Goal: Task Accomplishment & Management: Manage account settings

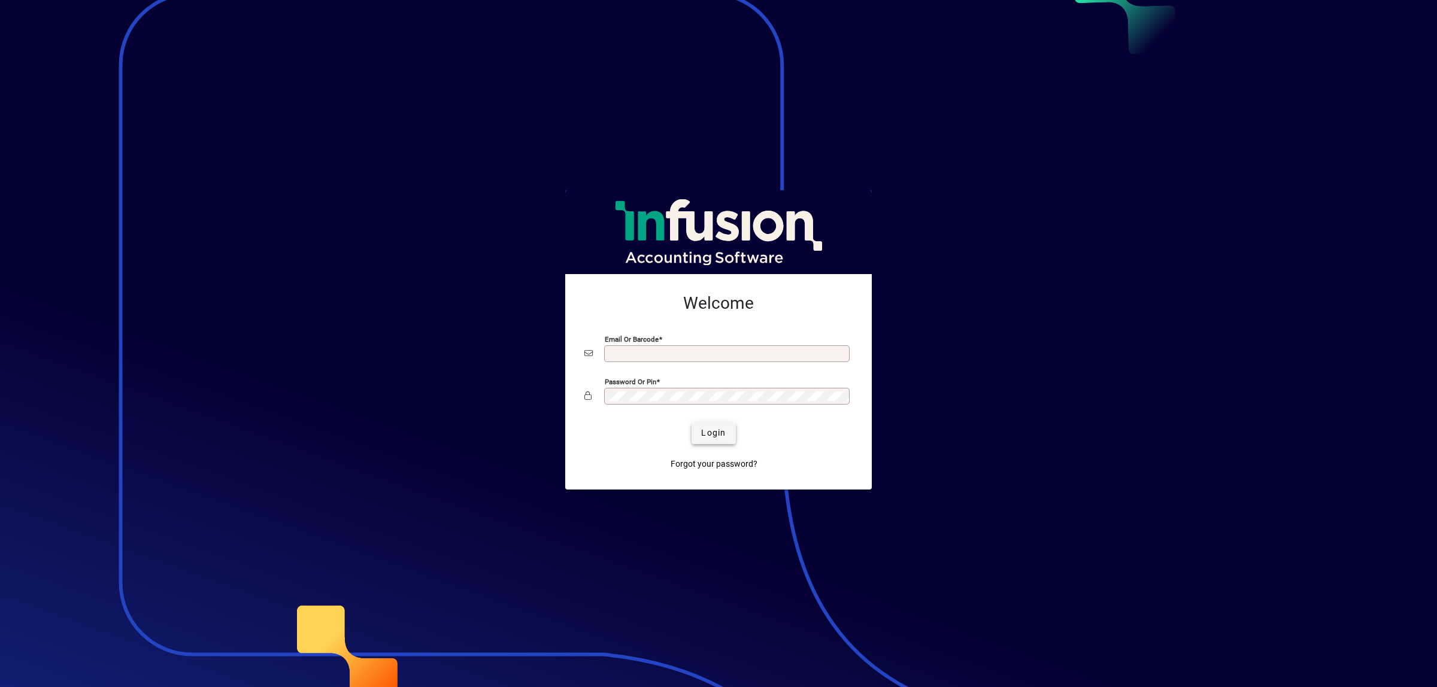
type input "**********"
click at [716, 432] on span "Login" at bounding box center [713, 433] width 25 height 13
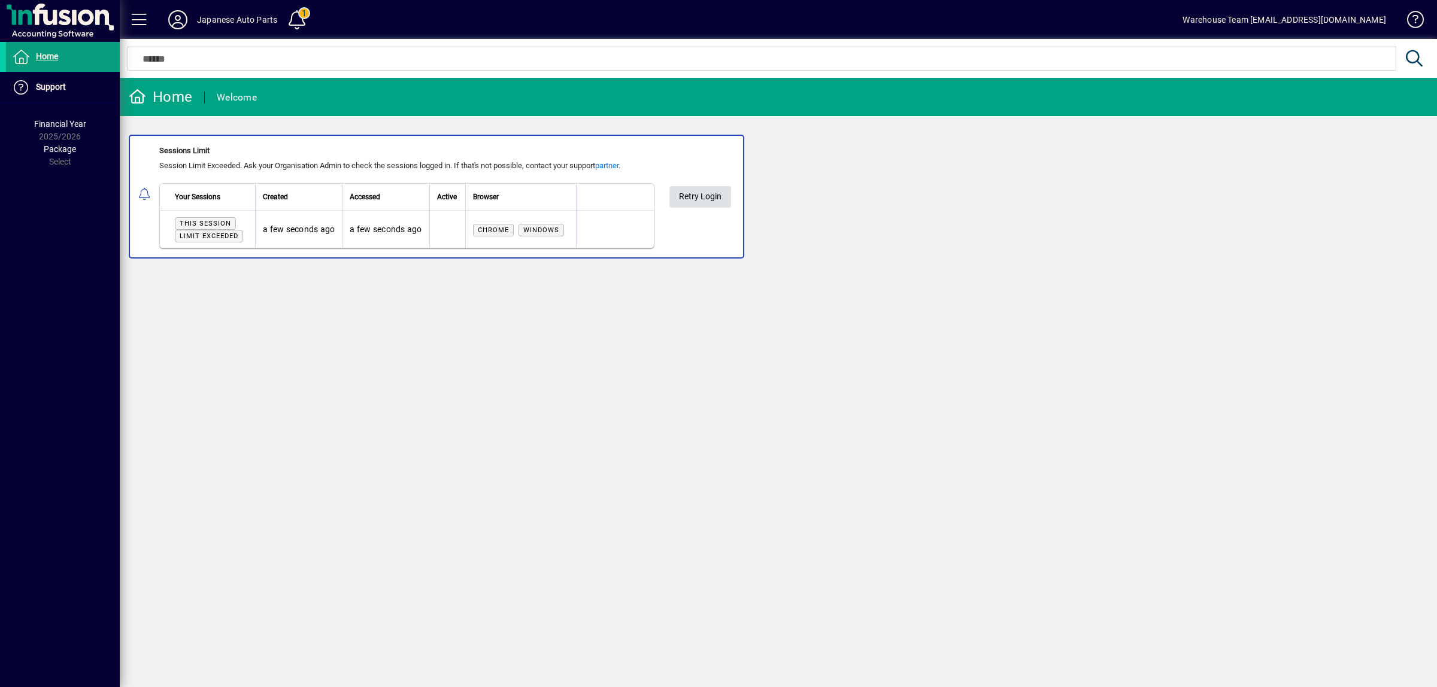
click at [699, 199] on span "Retry Login" at bounding box center [700, 197] width 43 height 20
click at [689, 187] on span "Retry Login" at bounding box center [700, 197] width 43 height 20
